Goal: Task Accomplishment & Management: Use online tool/utility

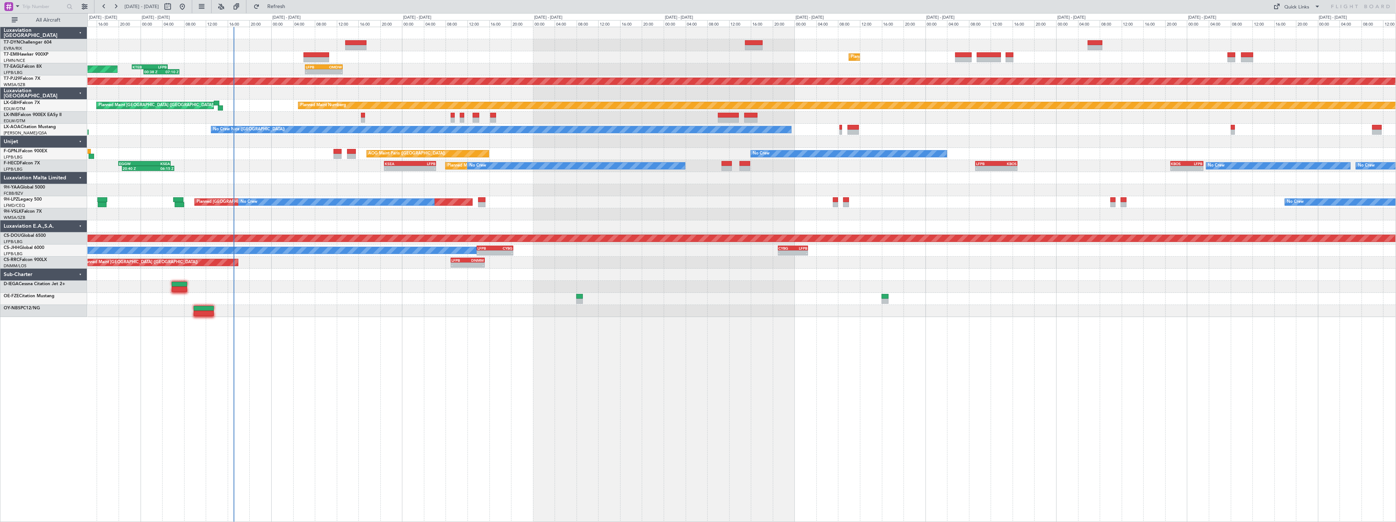
click at [295, 139] on div at bounding box center [742, 142] width 1308 height 12
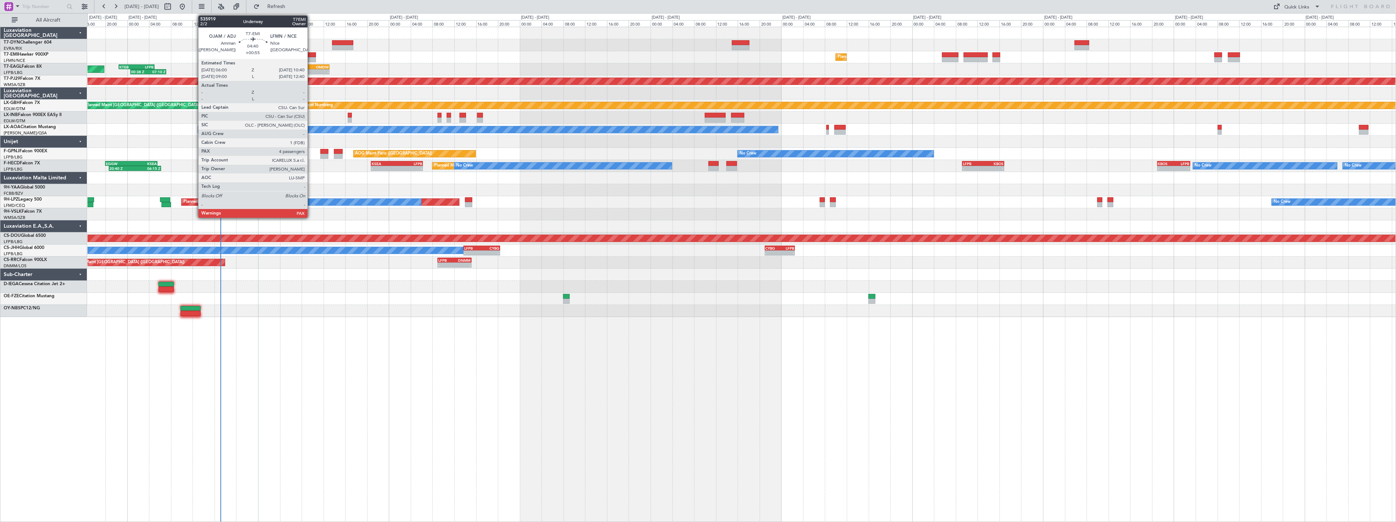
click at [311, 54] on div at bounding box center [303, 54] width 26 height 5
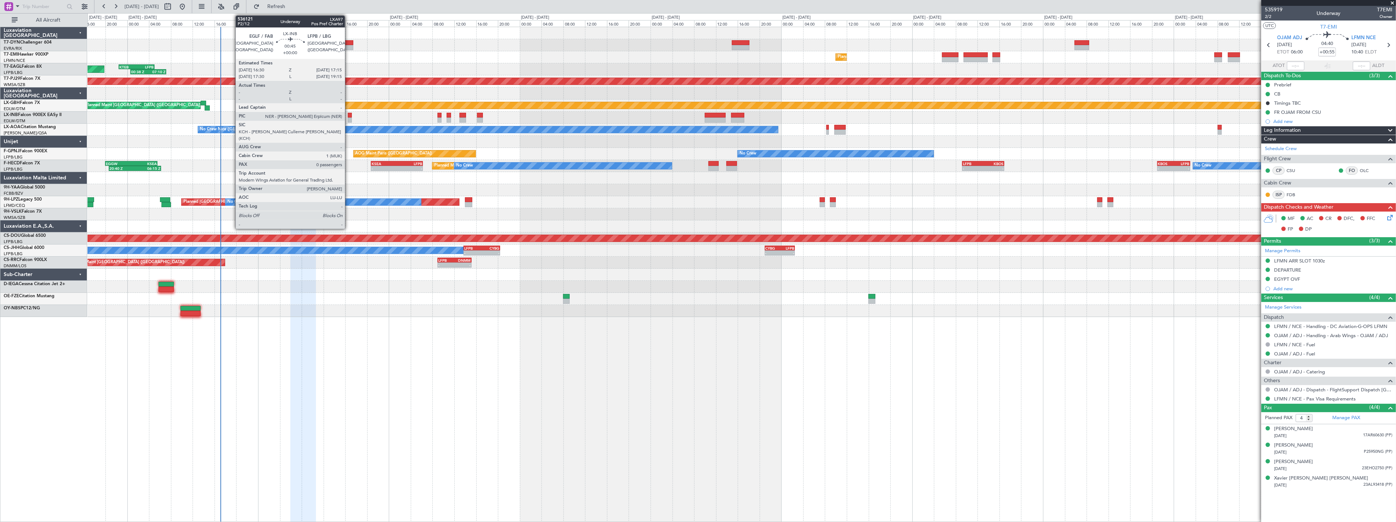
click at [349, 114] on div at bounding box center [350, 115] width 4 height 5
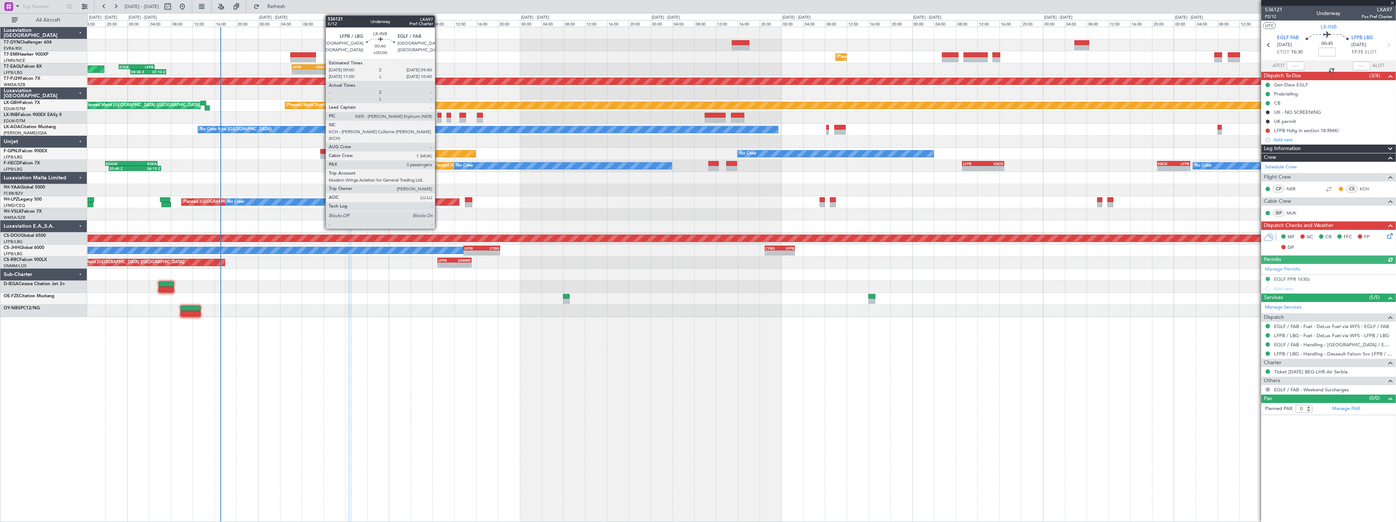
click at [439, 116] on div at bounding box center [440, 115] width 4 height 5
type input "3"
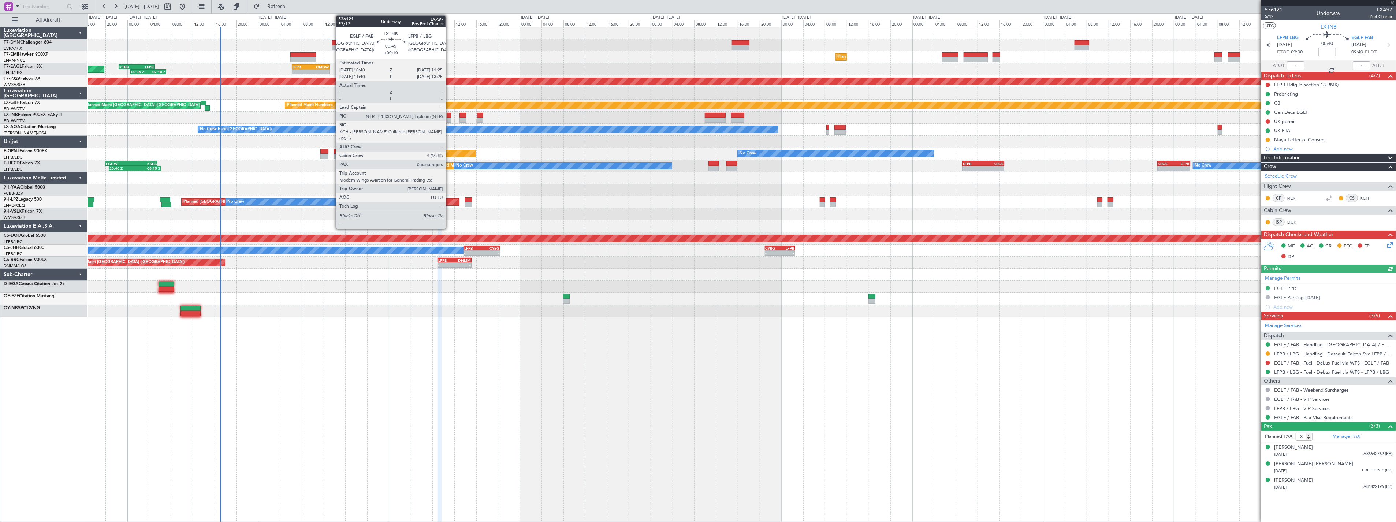
click at [449, 116] on div at bounding box center [449, 115] width 4 height 5
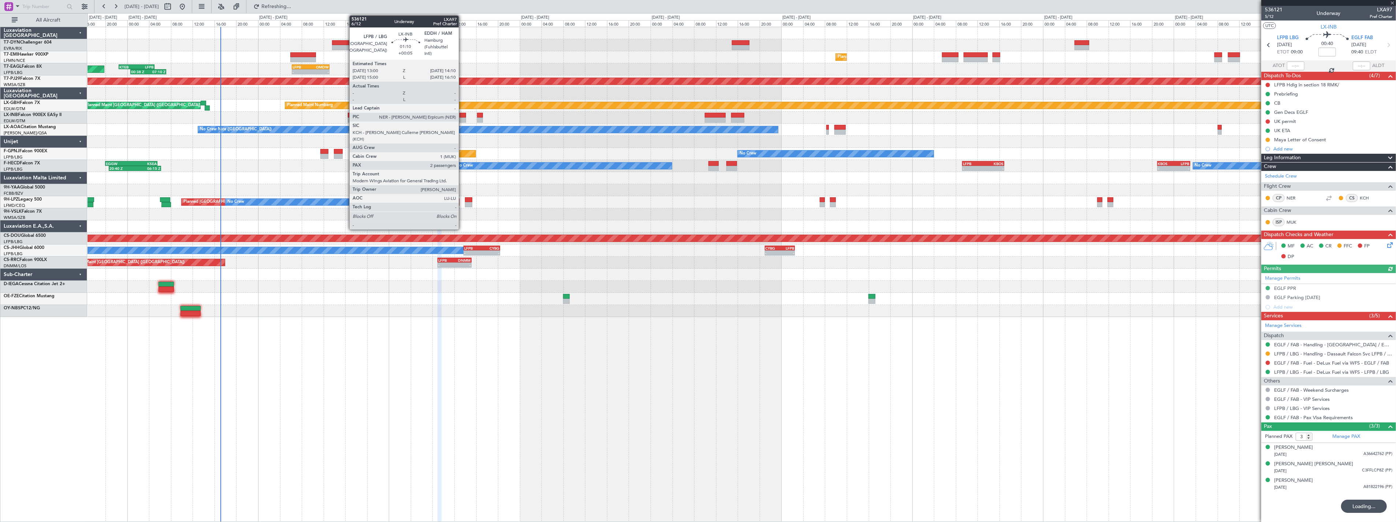
type input "+00:10"
type input "0"
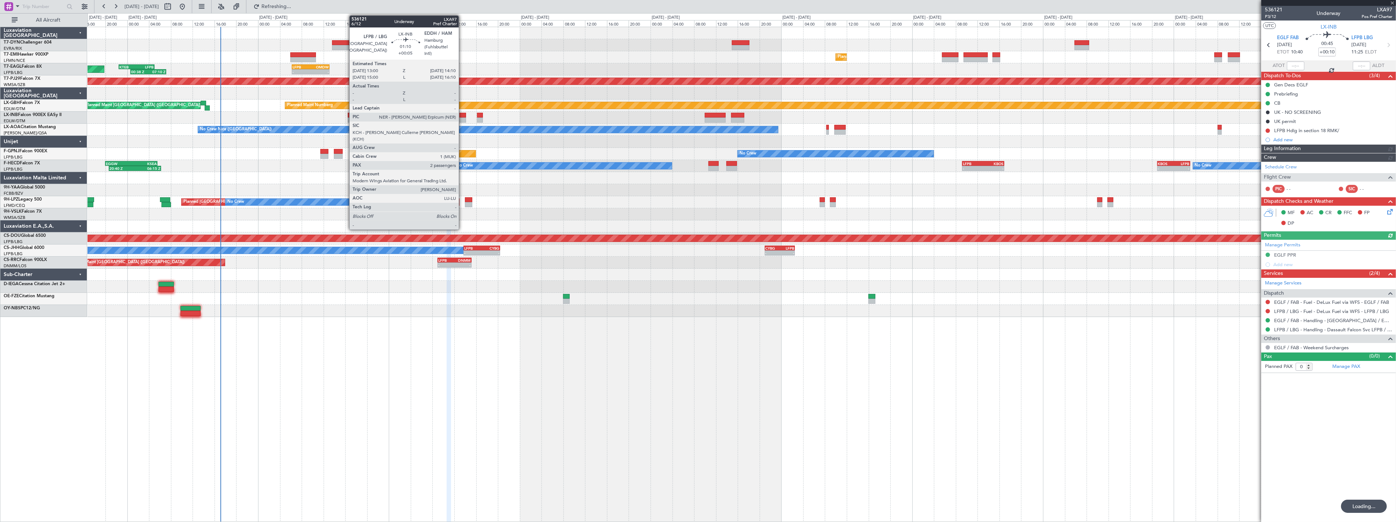
click at [462, 113] on div at bounding box center [462, 115] width 7 height 5
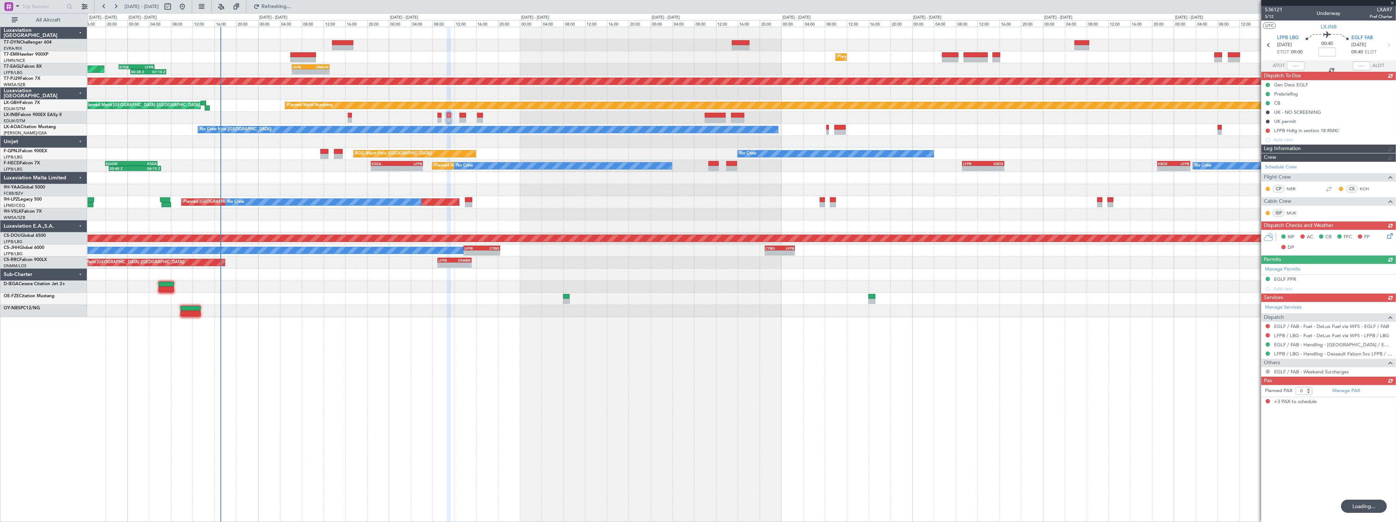
type input "3"
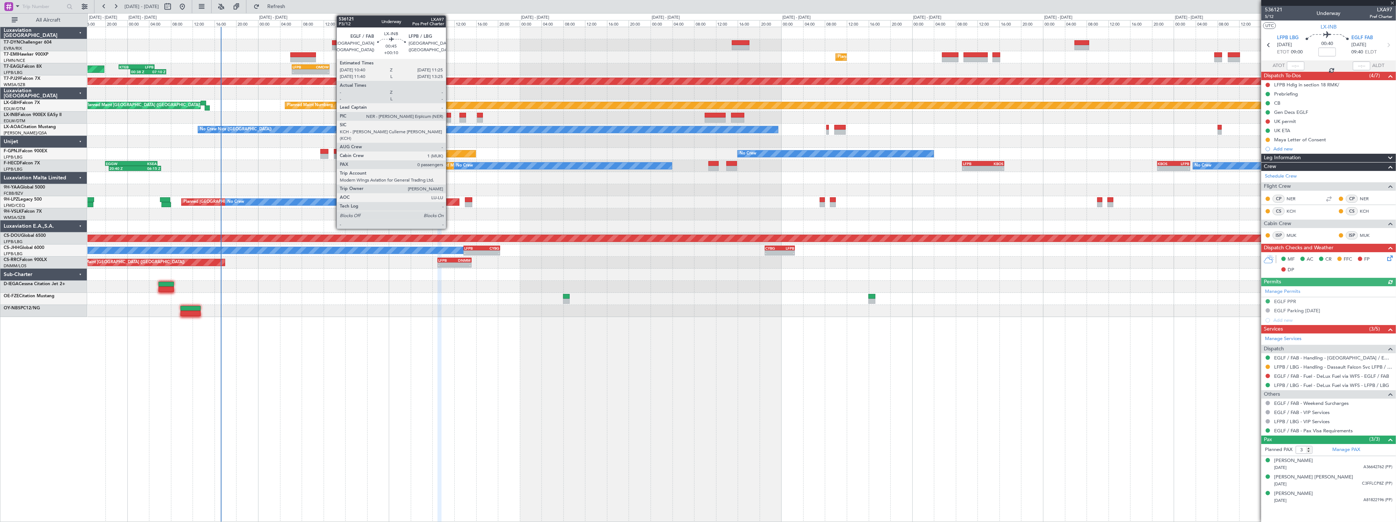
click at [450, 118] on div at bounding box center [449, 120] width 4 height 5
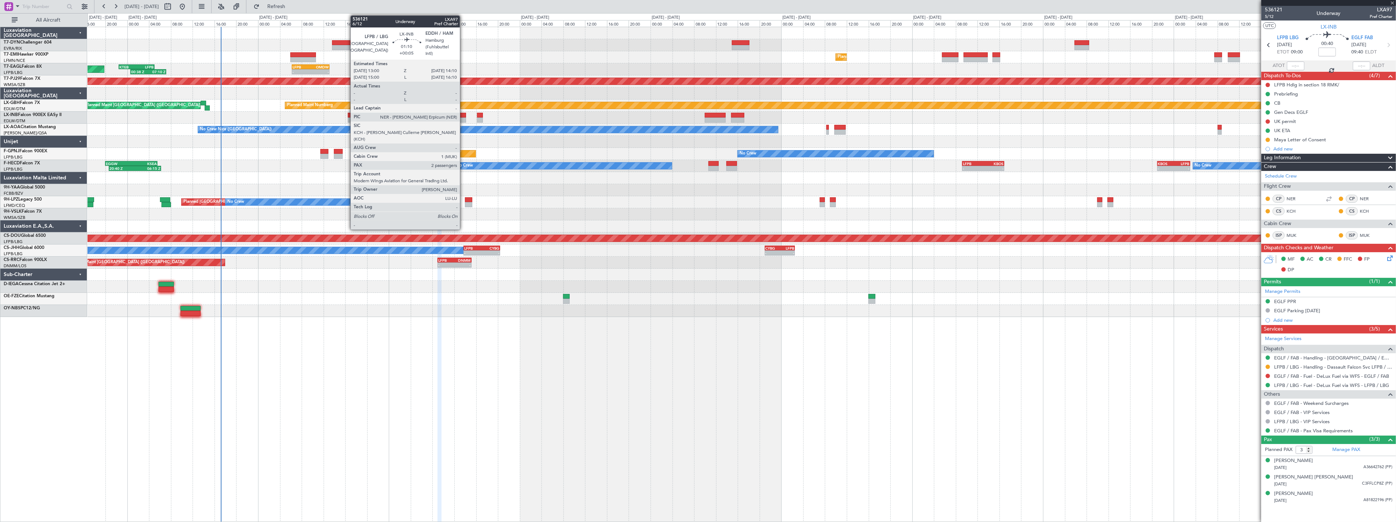
type input "+00:10"
type input "0"
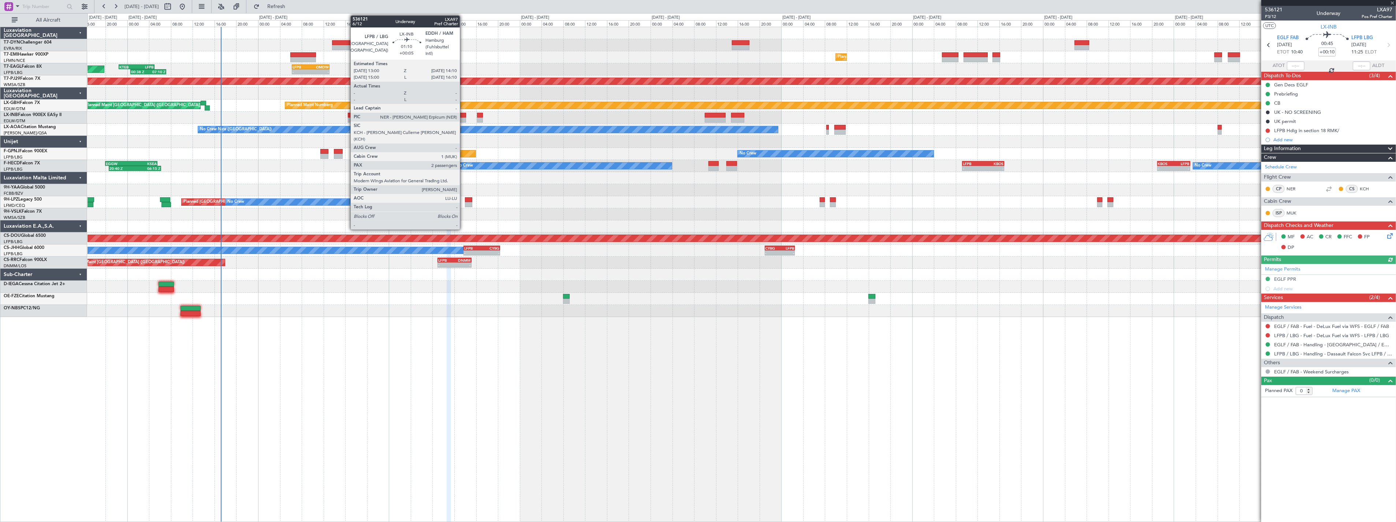
click at [464, 116] on div at bounding box center [462, 115] width 7 height 5
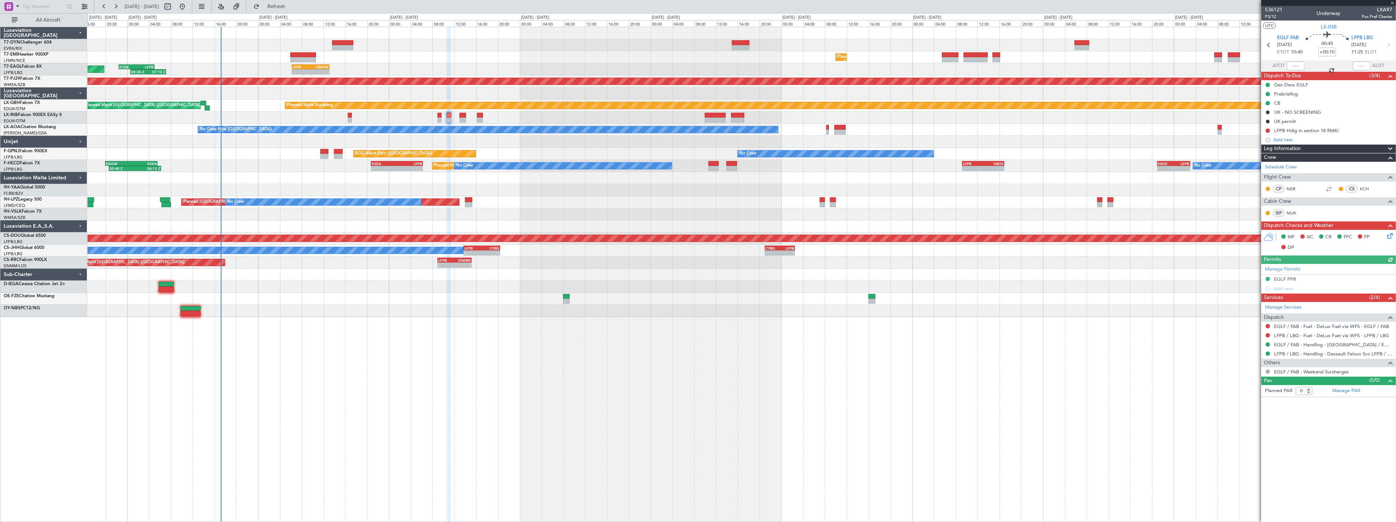
type input "+00:05"
type input "2"
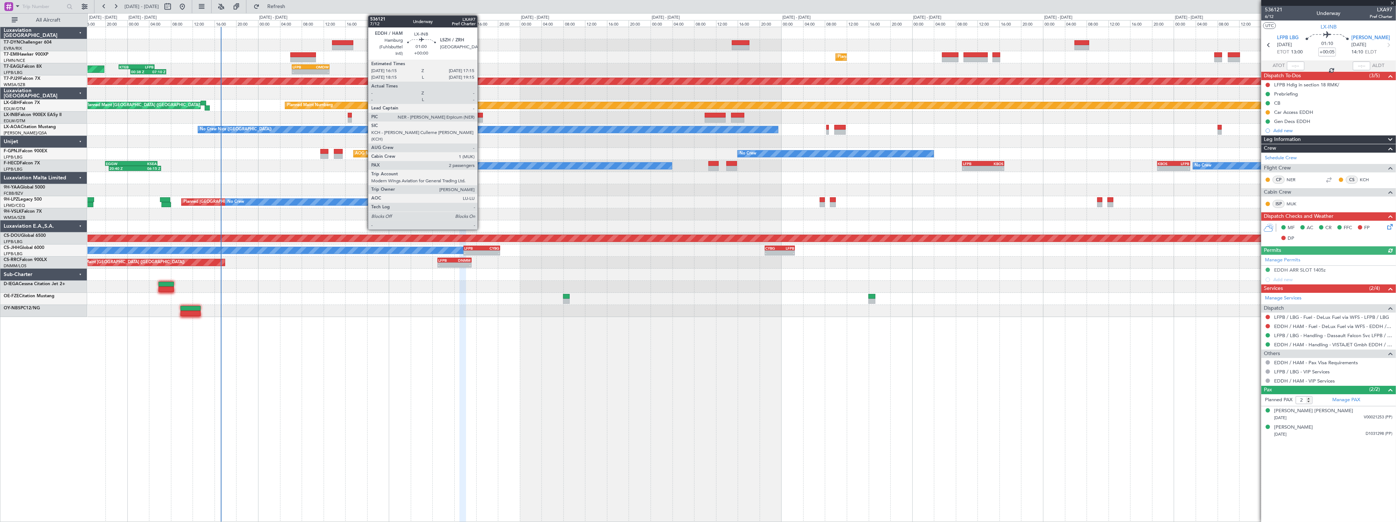
click at [481, 115] on div at bounding box center [479, 115] width 5 height 5
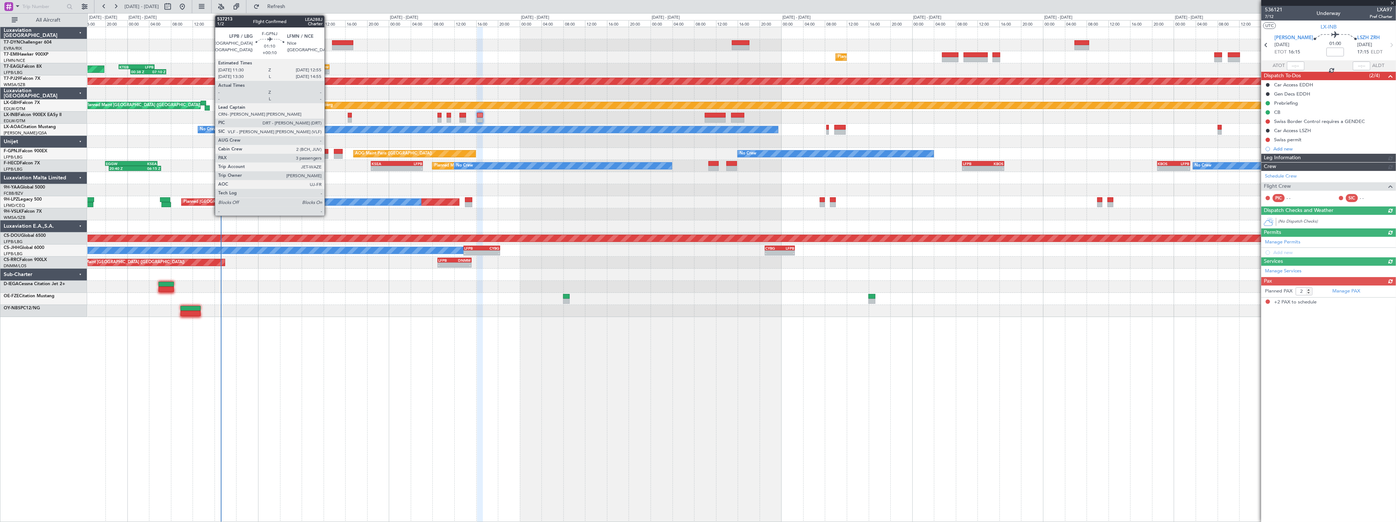
click at [328, 149] on div at bounding box center [324, 151] width 8 height 5
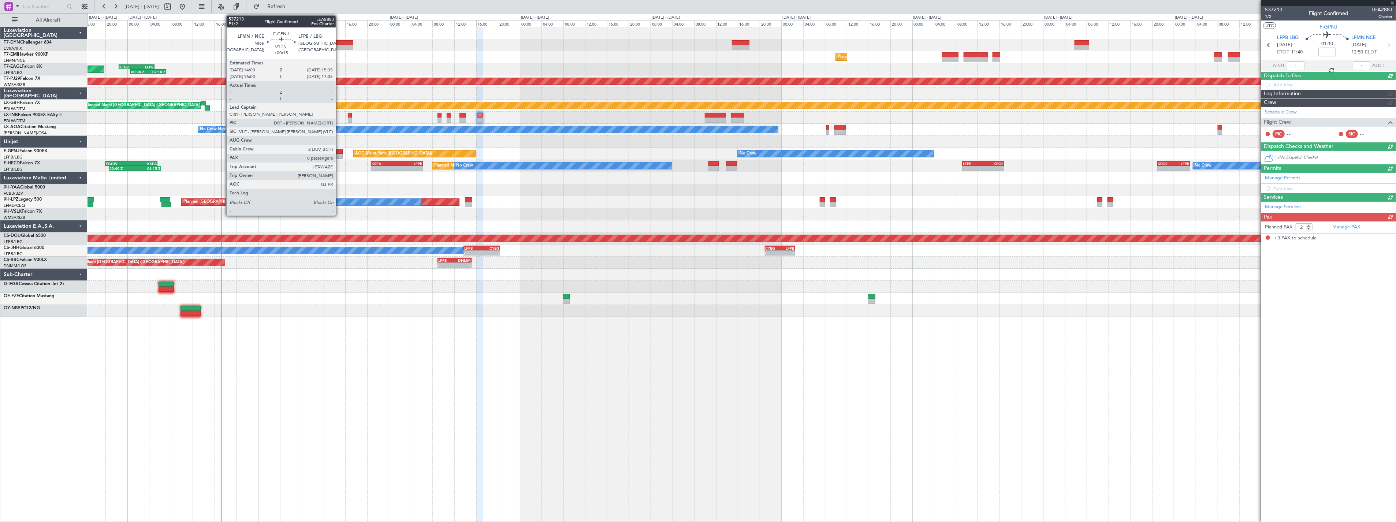
type input "+00:10"
type input "3"
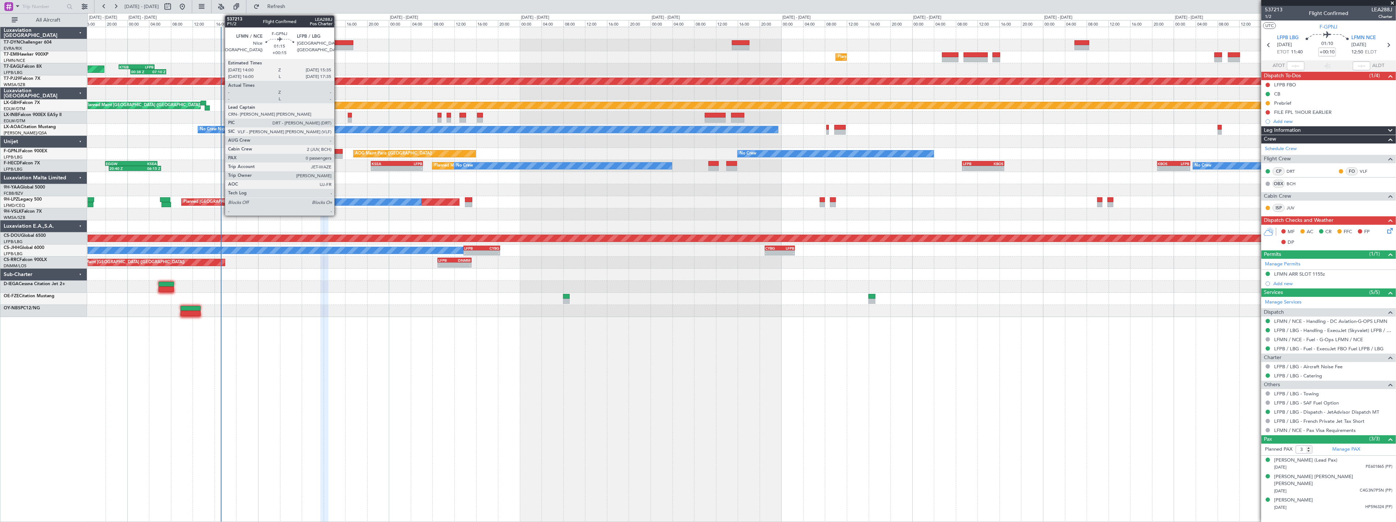
click at [338, 152] on div at bounding box center [338, 151] width 9 height 5
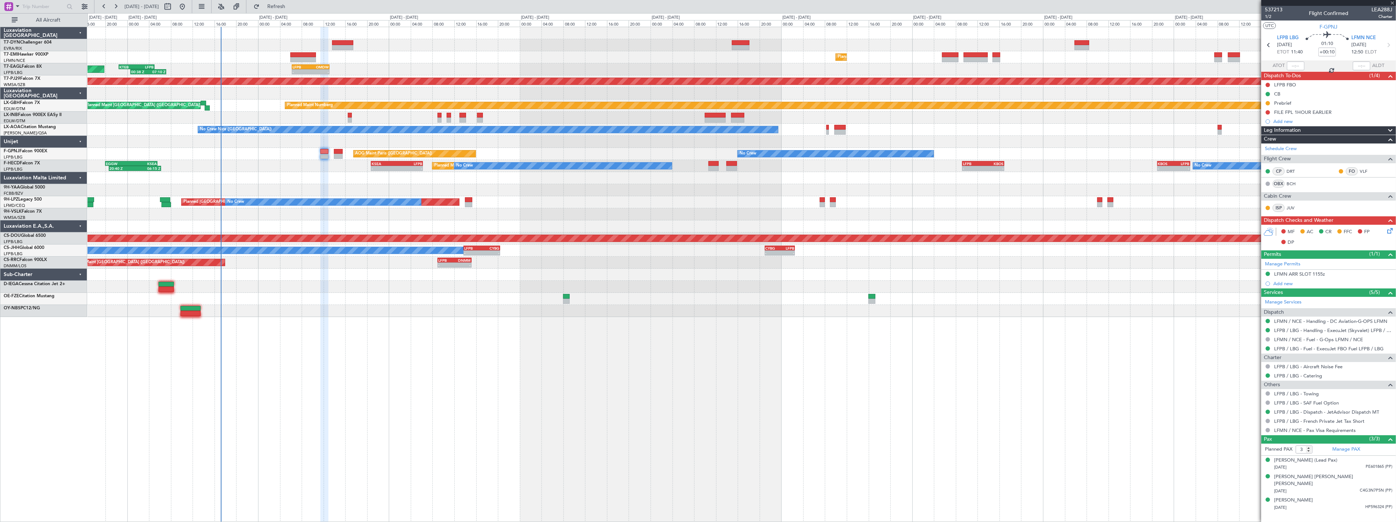
type input "+00:15"
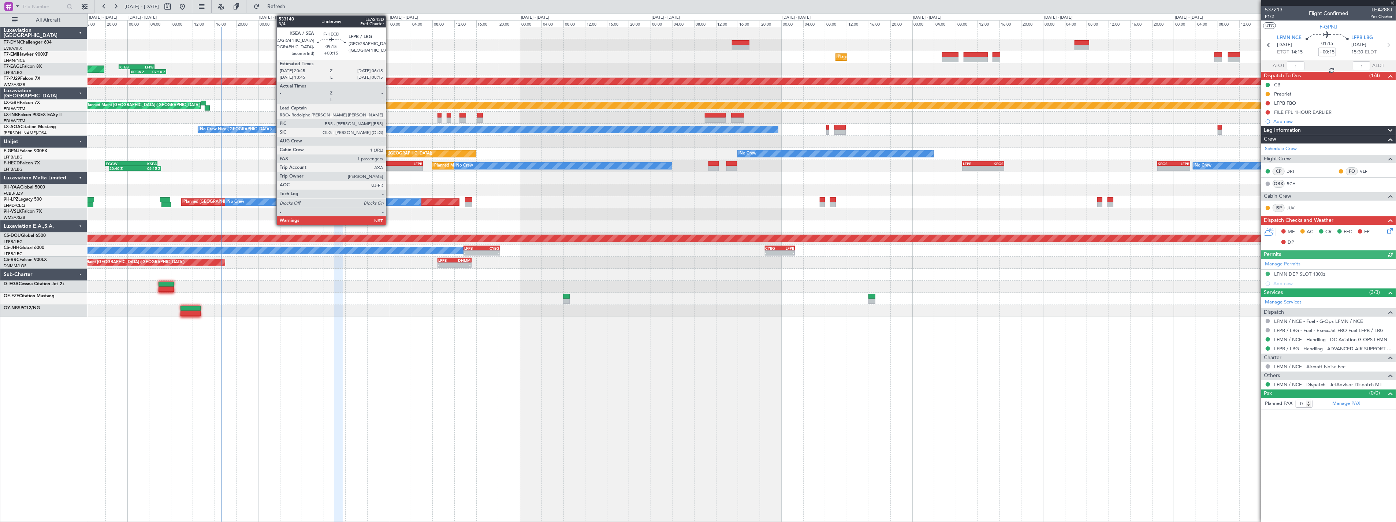
click at [390, 161] on div "KSEA" at bounding box center [384, 163] width 25 height 4
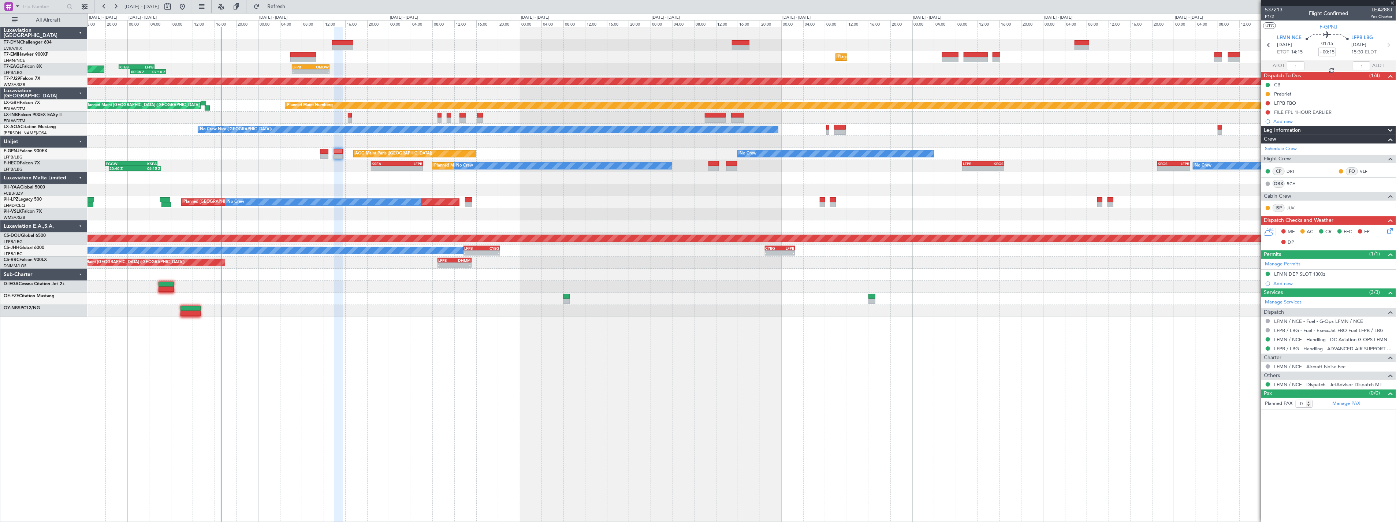
type input "1"
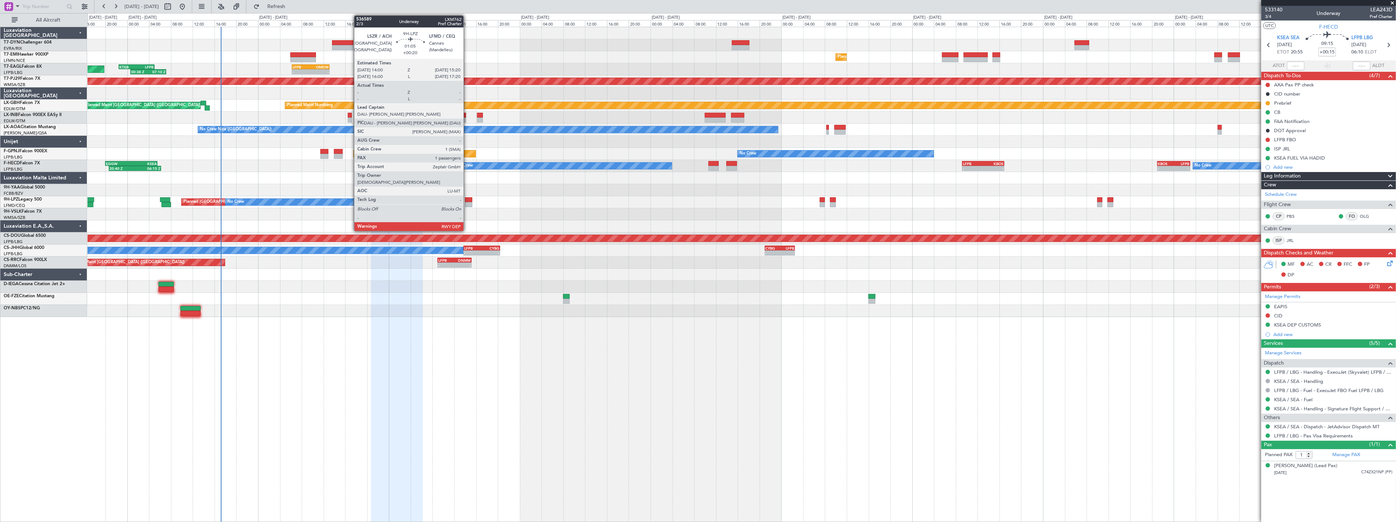
click at [467, 200] on div at bounding box center [468, 199] width 7 height 5
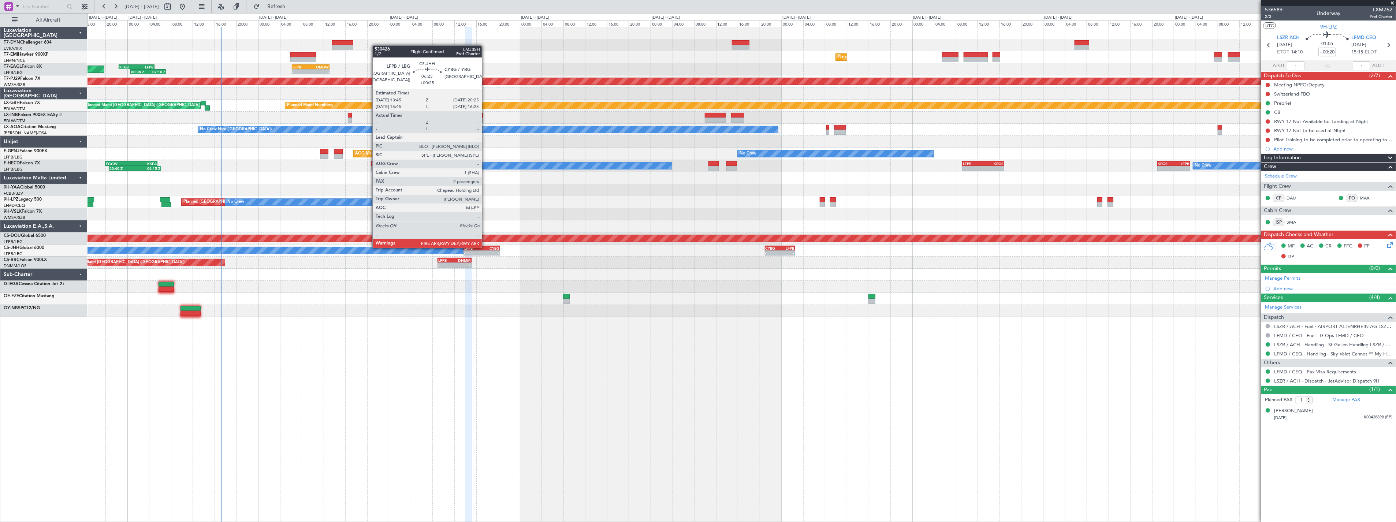
click at [485, 247] on div "CYBG" at bounding box center [491, 248] width 18 height 4
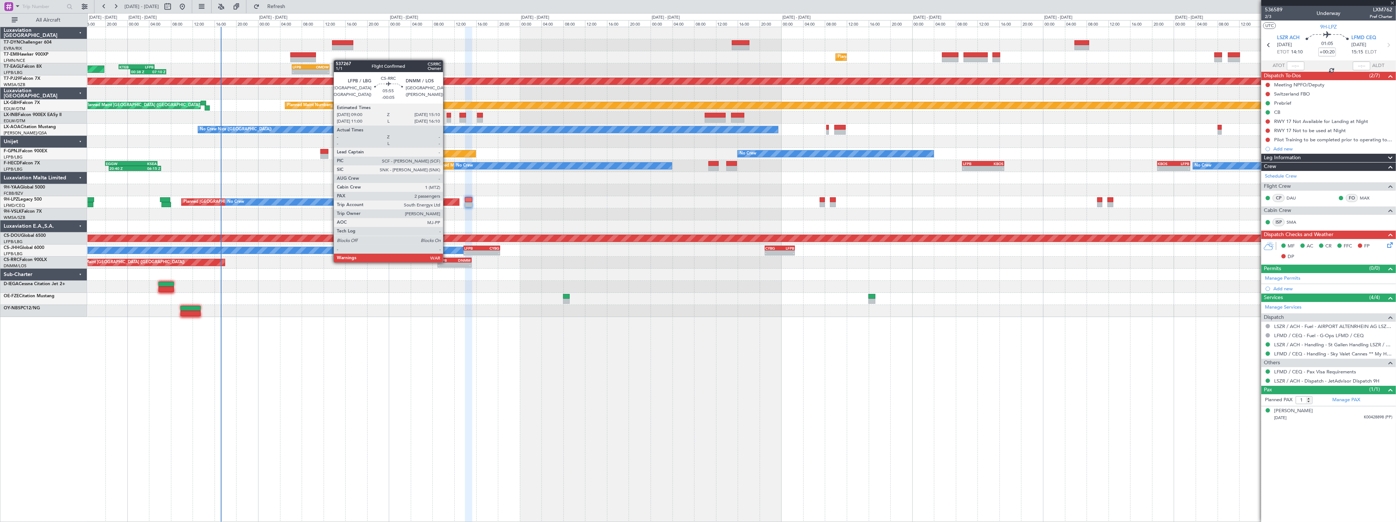
type input "+00:25"
type input "2"
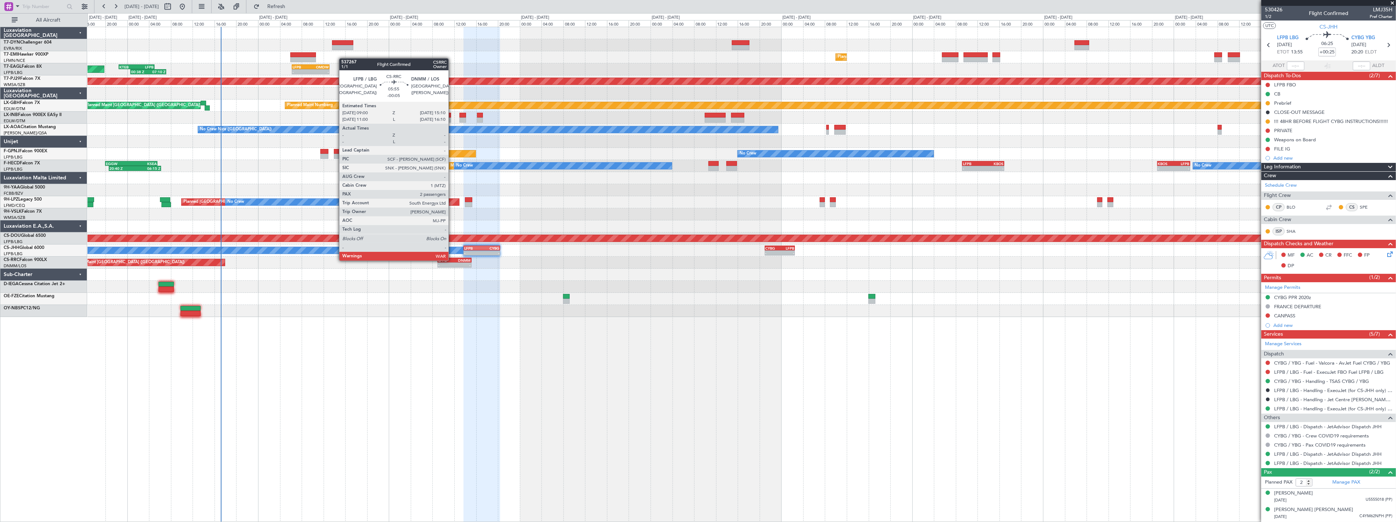
click at [452, 260] on div "LFPB" at bounding box center [446, 260] width 16 height 4
click at [455, 261] on div "DNMM" at bounding box center [462, 260] width 16 height 4
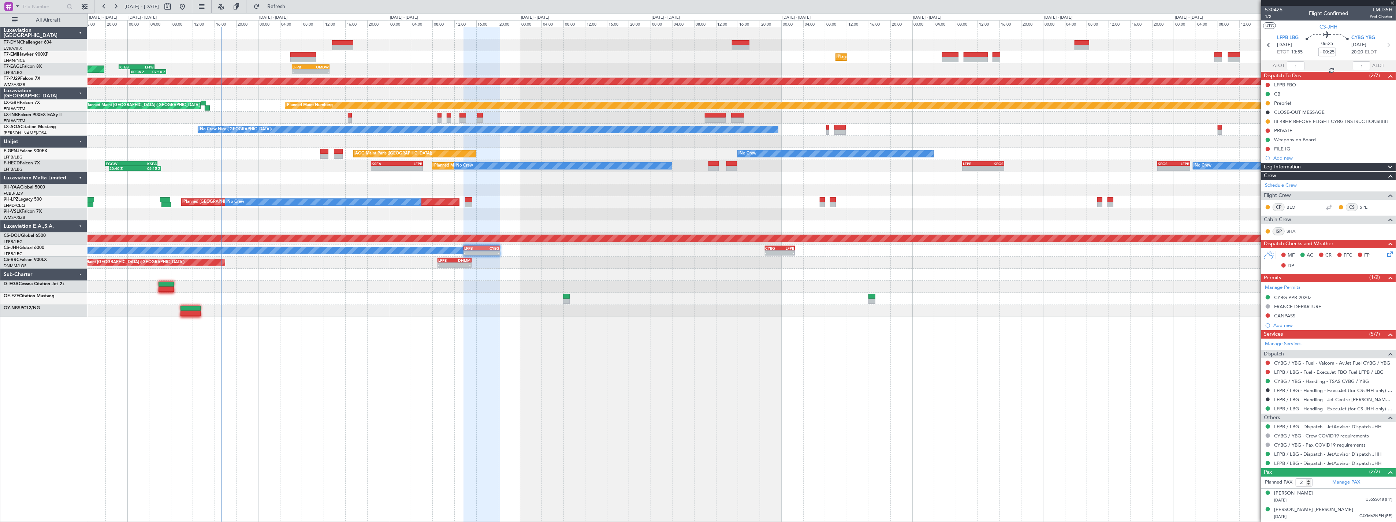
type input "-00:05"
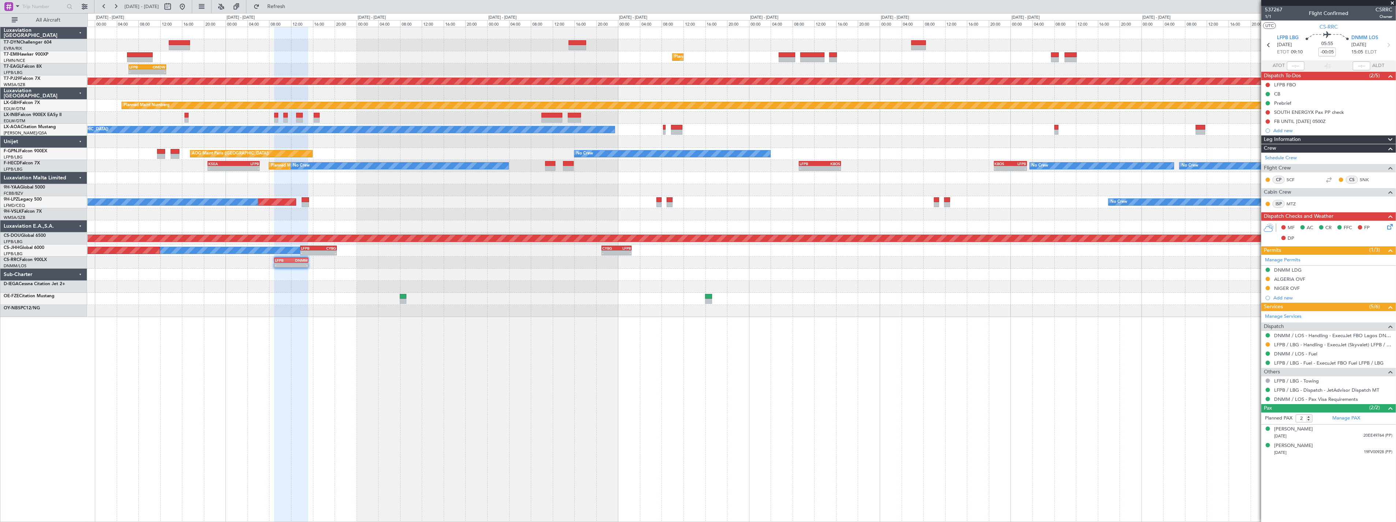
click at [465, 108] on div "Planned Maint Nurnberg" at bounding box center [1412, 105] width 2581 height 7
